Goal: Task Accomplishment & Management: Manage account settings

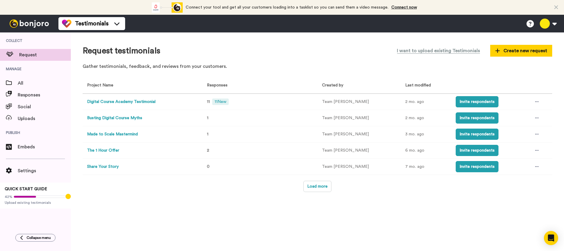
click at [136, 103] on button "Digital Course Academy Testimonial" at bounding box center [121, 102] width 68 height 6
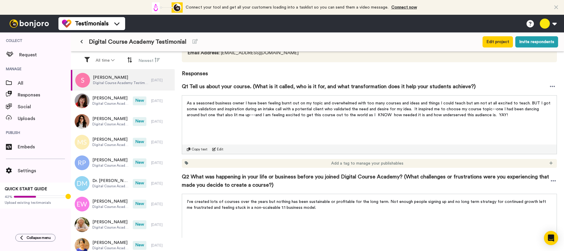
scroll to position [109, 0]
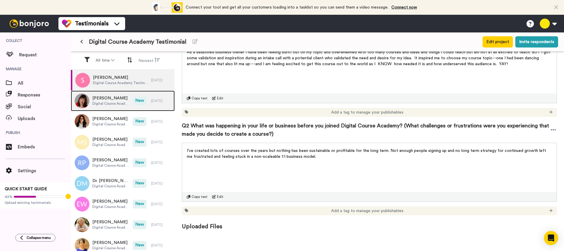
click at [105, 100] on span "[PERSON_NAME]" at bounding box center [110, 98] width 37 height 6
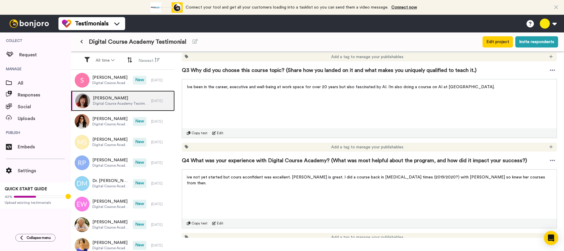
scroll to position [264, 0]
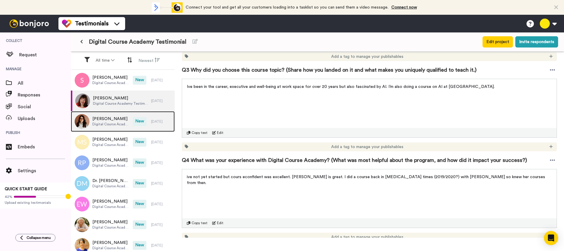
click at [88, 115] on div at bounding box center [81, 121] width 18 height 21
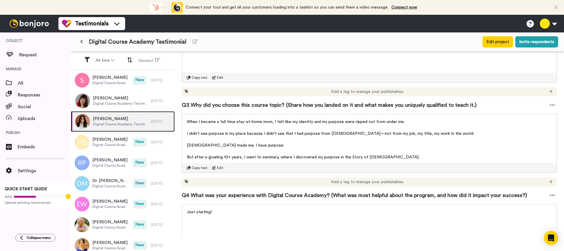
scroll to position [278, 0]
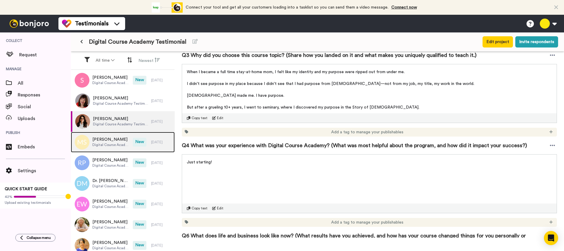
click at [112, 137] on span "[PERSON_NAME]" at bounding box center [110, 140] width 37 height 6
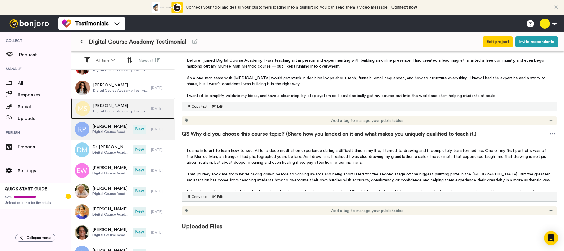
scroll to position [45, 0]
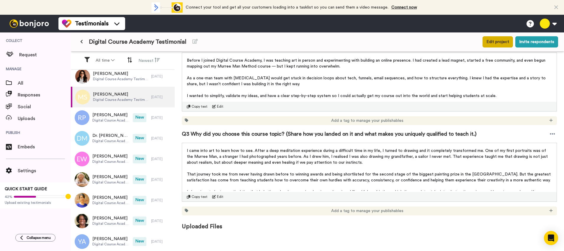
click at [505, 44] on button "Edit project" at bounding box center [498, 41] width 30 height 11
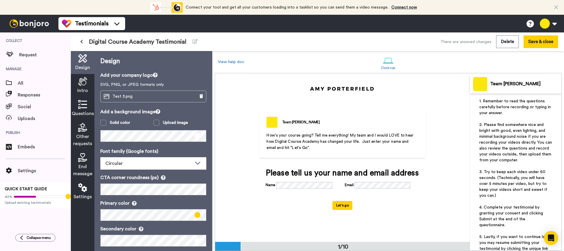
click at [84, 162] on div "End message" at bounding box center [83, 165] width 24 height 30
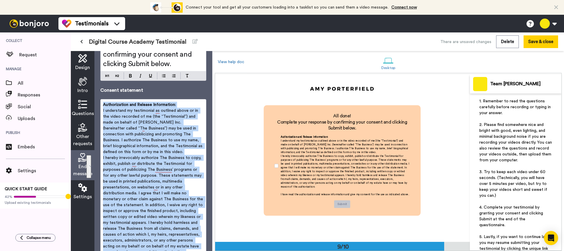
scroll to position [56, 0]
drag, startPoint x: 200, startPoint y: 166, endPoint x: 101, endPoint y: 85, distance: 127.6
click at [101, 85] on div "End message Consent message All done! Complete your response by confirming your…" at bounding box center [153, 204] width 106 height 407
copy div "Loremipsumdol sit Ametcon Adipiscinge: S doeiusmodt in utlaboreetd ma aliquaen …"
click at [148, 148] on span "I understand my testimonial as outlined above or in the video recorded of me (t…" at bounding box center [153, 131] width 101 height 45
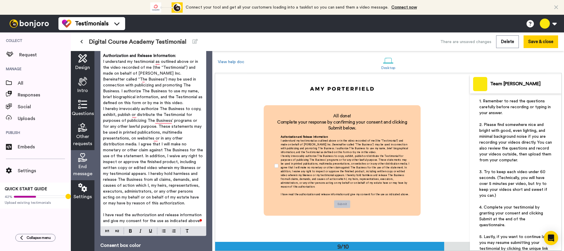
scroll to position [107, 0]
click at [173, 73] on span "I understand my testimonial as outlined above or in the video recorded of me (t…" at bounding box center [153, 82] width 101 height 45
click at [550, 40] on button "Save & close" at bounding box center [541, 41] width 35 height 13
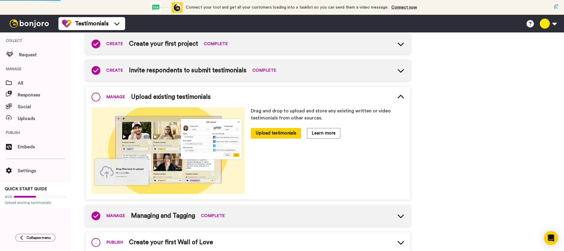
scroll to position [72, 0]
